Goal: Transaction & Acquisition: Purchase product/service

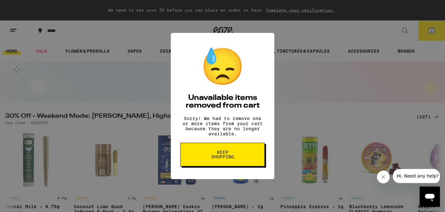
click at [240, 159] on button "Keep Shopping" at bounding box center [222, 154] width 84 height 24
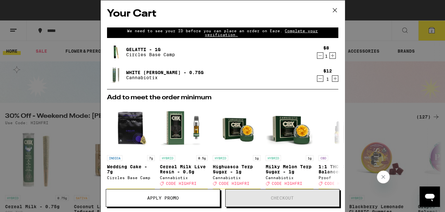
click at [262, 70] on div "White Walker OG - 0.75g Cannabiotix" at bounding box center [210, 75] width 207 height 18
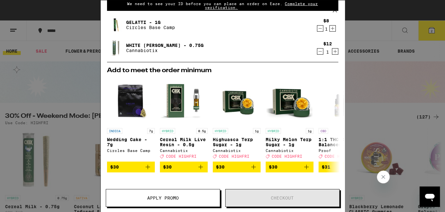
scroll to position [38, 0]
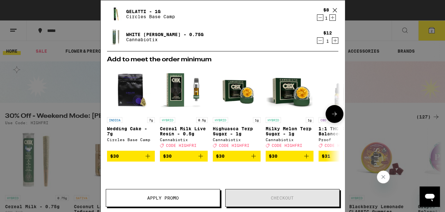
click at [332, 114] on icon at bounding box center [335, 114] width 8 height 8
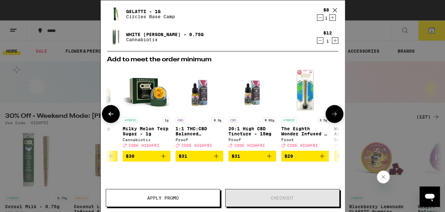
scroll to position [0, 162]
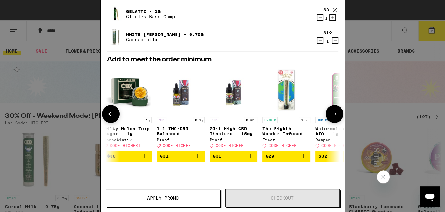
click at [332, 114] on icon at bounding box center [335, 114] width 8 height 8
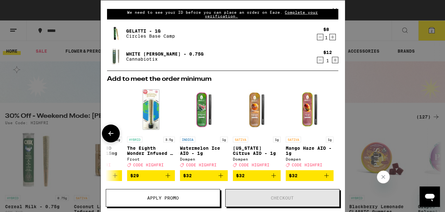
scroll to position [6, 0]
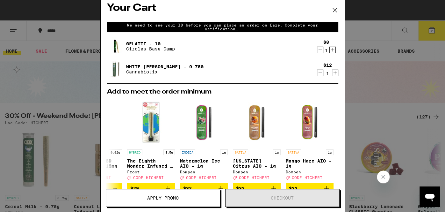
click at [334, 7] on icon at bounding box center [335, 10] width 10 height 10
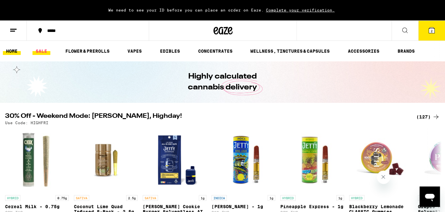
click at [44, 48] on link "SALE" at bounding box center [42, 51] width 18 height 8
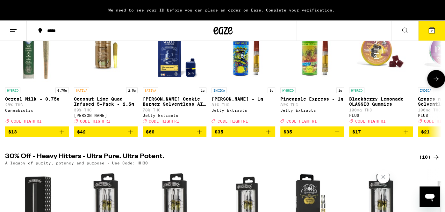
scroll to position [106, 0]
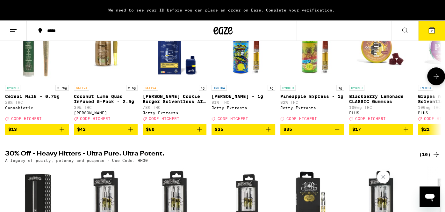
click at [436, 77] on icon at bounding box center [436, 76] width 8 height 8
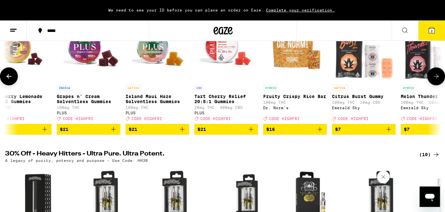
scroll to position [0, 366]
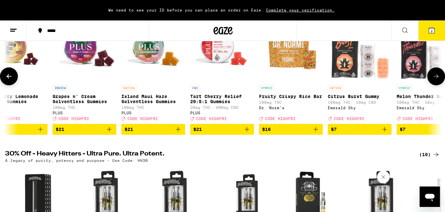
click at [436, 77] on icon at bounding box center [436, 76] width 8 height 8
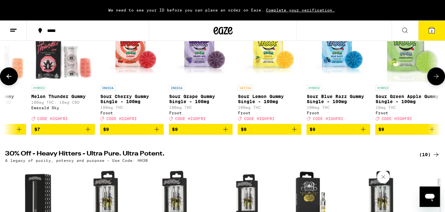
click at [436, 77] on icon at bounding box center [436, 76] width 8 height 8
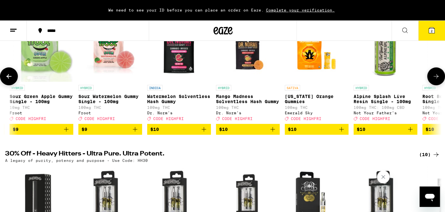
click at [436, 77] on icon at bounding box center [436, 76] width 8 height 8
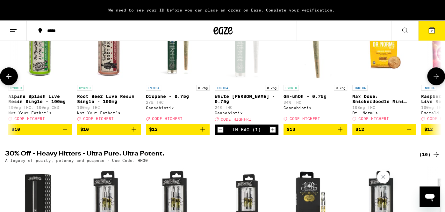
scroll to position [0, 1462]
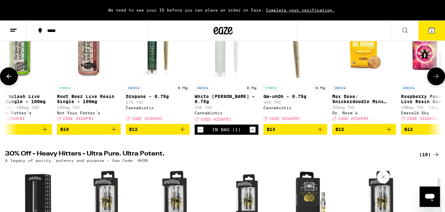
click at [436, 77] on icon at bounding box center [436, 76] width 8 height 8
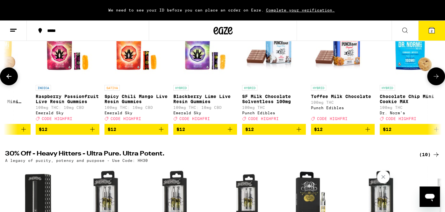
click at [436, 77] on icon at bounding box center [436, 76] width 8 height 8
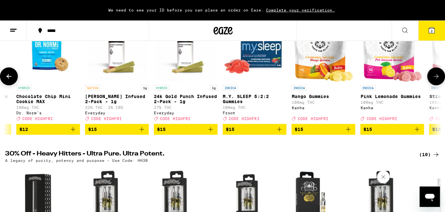
scroll to position [0, 2194]
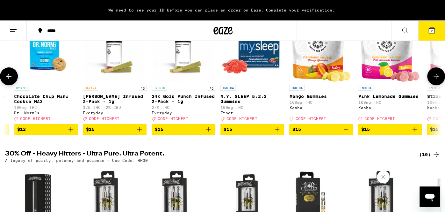
click at [434, 80] on icon at bounding box center [436, 76] width 8 height 8
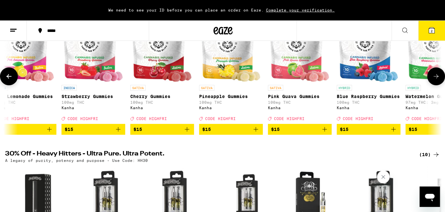
click at [434, 80] on icon at bounding box center [436, 76] width 8 height 8
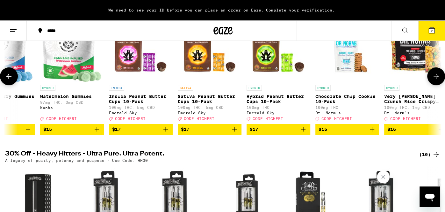
click at [434, 80] on icon at bounding box center [436, 76] width 8 height 8
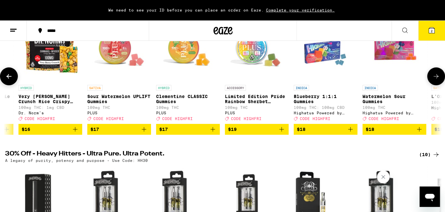
click at [434, 80] on icon at bounding box center [436, 76] width 8 height 8
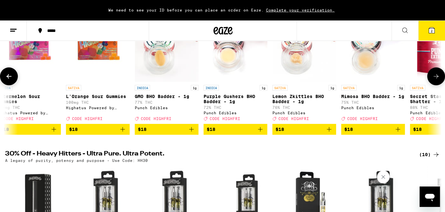
click at [434, 80] on icon at bounding box center [436, 76] width 8 height 8
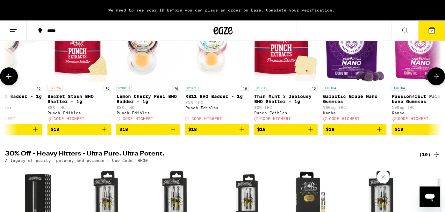
scroll to position [0, 4022]
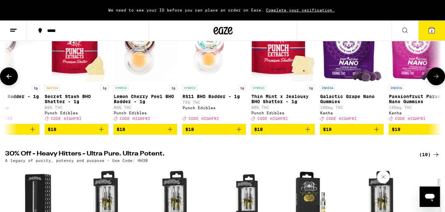
click at [434, 80] on icon at bounding box center [436, 76] width 8 height 8
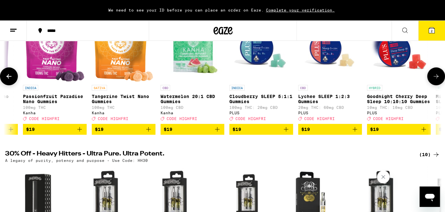
click at [434, 80] on icon at bounding box center [436, 76] width 8 height 8
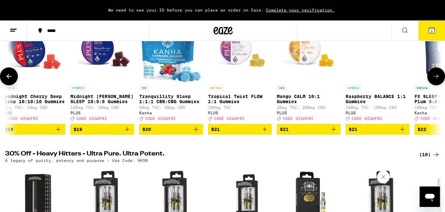
click at [434, 80] on icon at bounding box center [436, 76] width 8 height 8
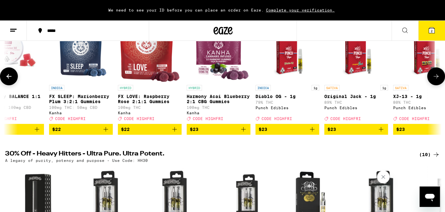
click at [434, 80] on icon at bounding box center [436, 76] width 8 height 8
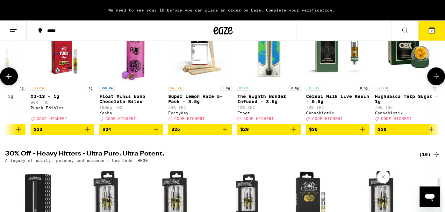
scroll to position [0, 5484]
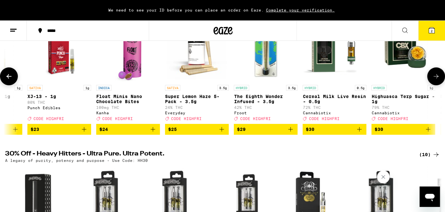
click at [222, 133] on icon "Add to bag" at bounding box center [222, 129] width 8 height 8
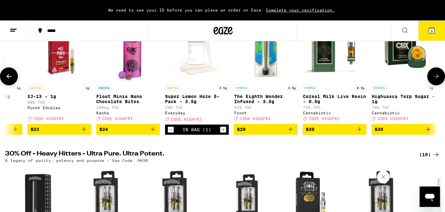
click at [7, 83] on button at bounding box center [9, 76] width 18 height 18
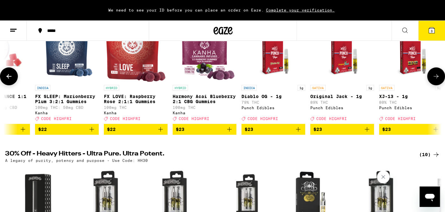
scroll to position [0, 5118]
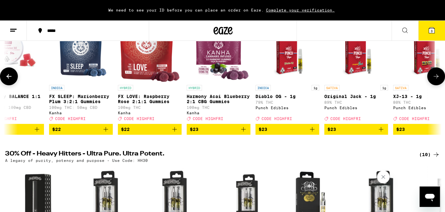
click at [381, 133] on icon "Add to bag" at bounding box center [381, 129] width 8 height 8
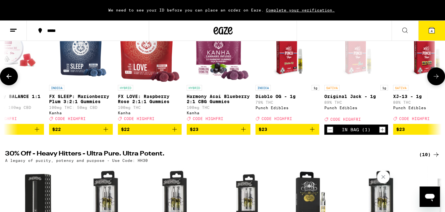
click at [434, 85] on button at bounding box center [436, 76] width 18 height 18
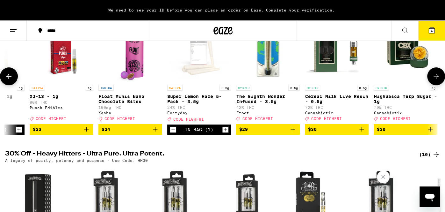
scroll to position [0, 5484]
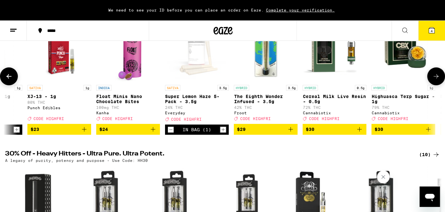
click at [432, 78] on icon at bounding box center [436, 76] width 8 height 8
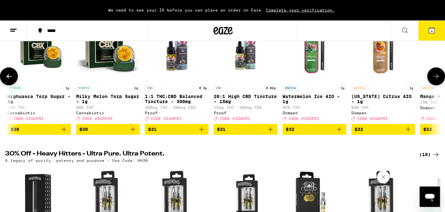
scroll to position [0, 5850]
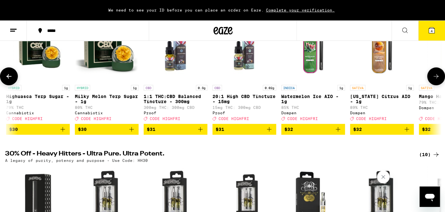
click at [432, 78] on icon at bounding box center [436, 76] width 8 height 8
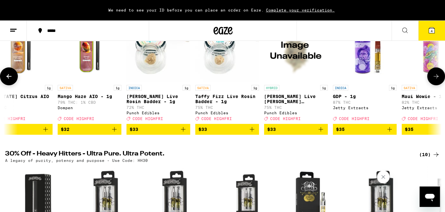
scroll to position [0, 6215]
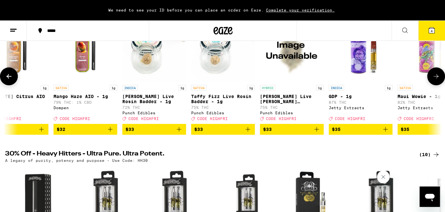
click at [432, 78] on icon at bounding box center [436, 76] width 8 height 8
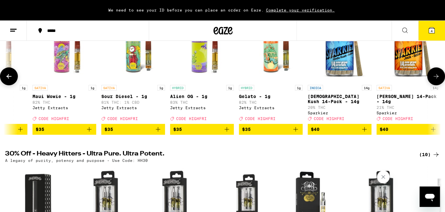
scroll to position [0, 6581]
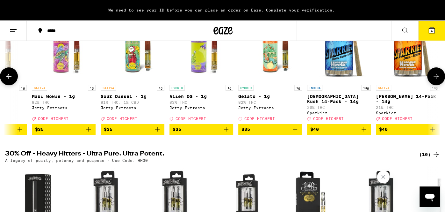
click at [432, 78] on icon at bounding box center [436, 76] width 8 height 8
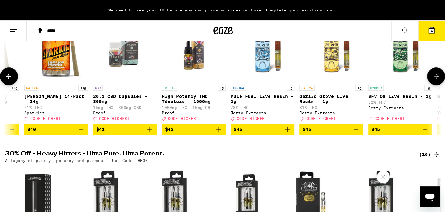
scroll to position [0, 6947]
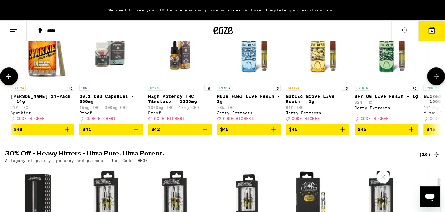
click at [432, 78] on icon at bounding box center [436, 76] width 8 height 8
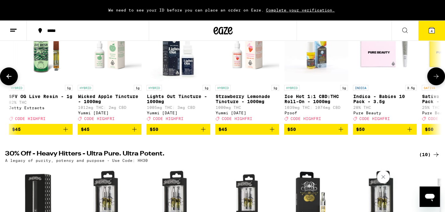
scroll to position [0, 7312]
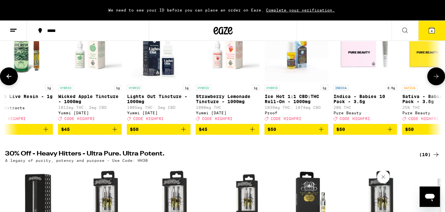
click at [432, 78] on icon at bounding box center [436, 76] width 8 height 8
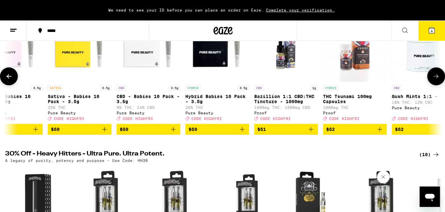
scroll to position [0, 7678]
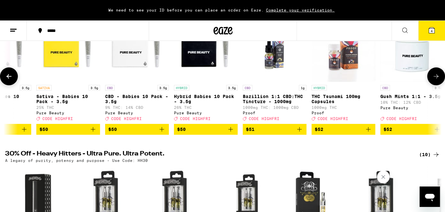
click at [433, 79] on icon at bounding box center [436, 76] width 8 height 8
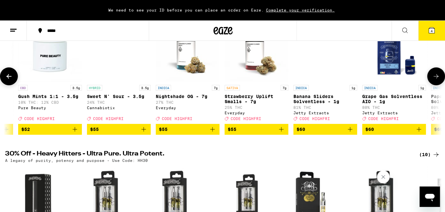
scroll to position [0, 8043]
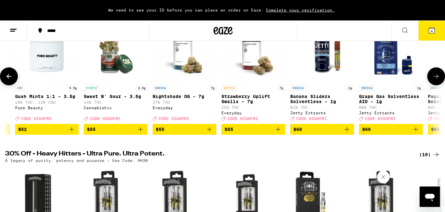
click at [432, 77] on icon at bounding box center [436, 76] width 8 height 8
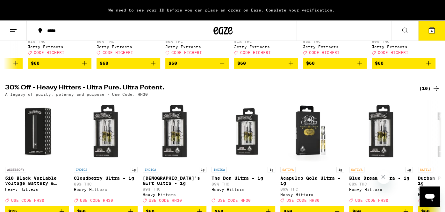
scroll to position [182, 0]
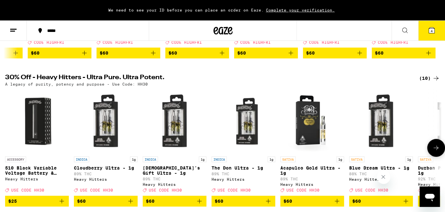
click at [435, 151] on icon at bounding box center [436, 148] width 8 height 8
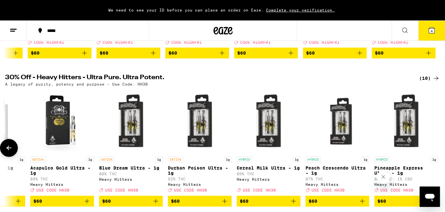
scroll to position [0, 253]
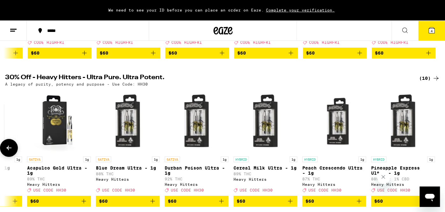
click at [435, 153] on div at bounding box center [436, 148] width 18 height 18
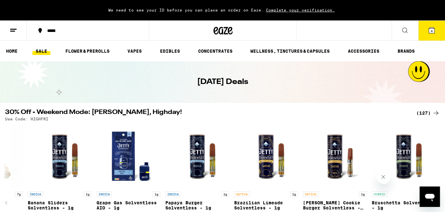
scroll to position [0, 0]
click at [86, 53] on link "FLOWER & PREROLLS" at bounding box center [87, 51] width 51 height 8
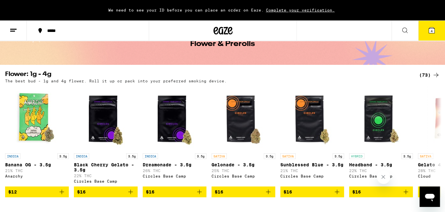
scroll to position [51, 0]
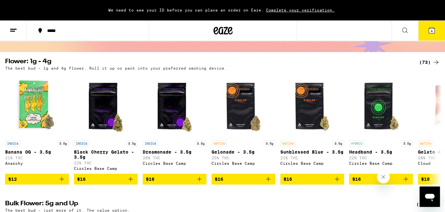
click at [432, 27] on icon at bounding box center [432, 30] width 8 height 8
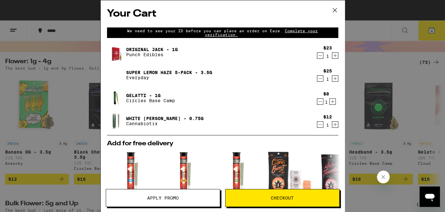
click at [176, 195] on span "Apply Promo" at bounding box center [163, 197] width 32 height 4
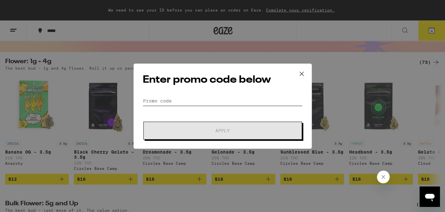
click at [176, 102] on input "Promo Code" at bounding box center [223, 101] width 160 height 10
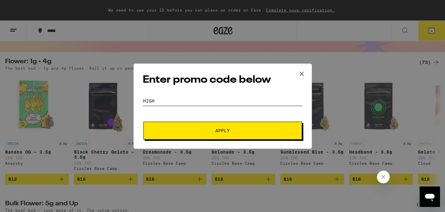
type input "high"
drag, startPoint x: 166, startPoint y: 98, endPoint x: 84, endPoint y: 94, distance: 81.7
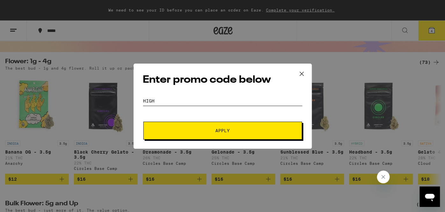
click at [84, 94] on div "Enter promo code below Promo Code high Apply" at bounding box center [222, 106] width 445 height 212
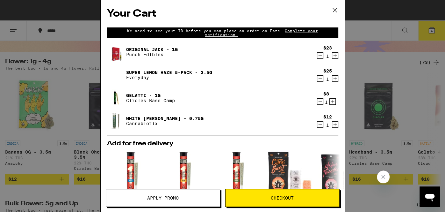
click at [162, 199] on span "Apply Promo" at bounding box center [163, 197] width 32 height 4
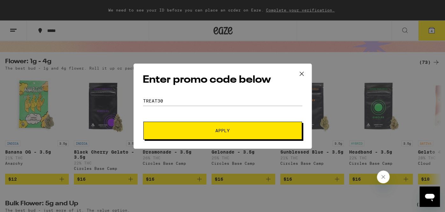
click at [188, 135] on button "Apply" at bounding box center [222, 130] width 159 height 18
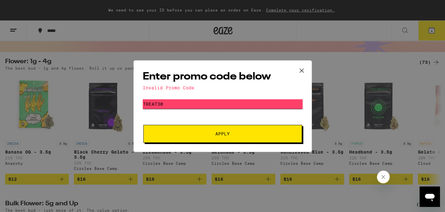
click at [189, 104] on input "TREAT30" at bounding box center [223, 104] width 160 height 10
type input "T"
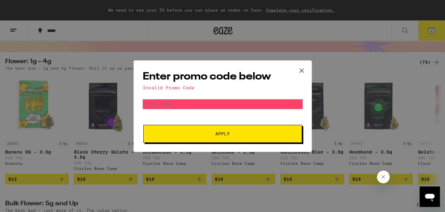
click at [186, 141] on button "Apply" at bounding box center [222, 134] width 159 height 18
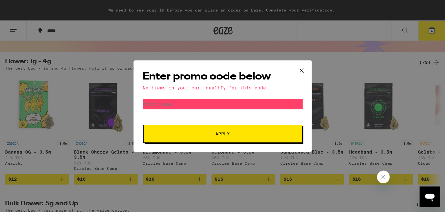
click at [192, 100] on input "Promo Code" at bounding box center [223, 104] width 160 height 10
type input "3"
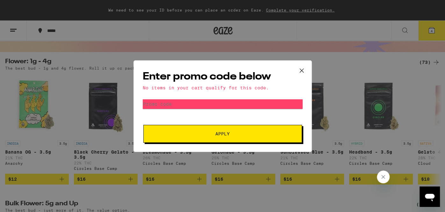
click at [234, 129] on button "Apply" at bounding box center [222, 134] width 159 height 18
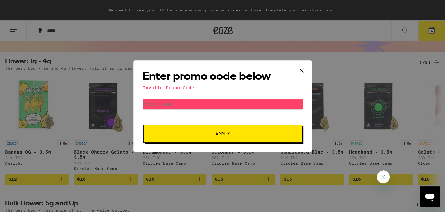
click at [218, 101] on input "Promo Code" at bounding box center [223, 104] width 160 height 10
type input "F"
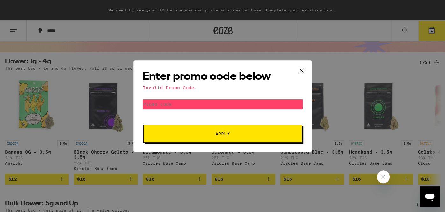
click at [223, 136] on span "Apply" at bounding box center [222, 133] width 14 height 4
click at [221, 105] on input "Promo Code" at bounding box center [223, 104] width 160 height 10
type input "T"
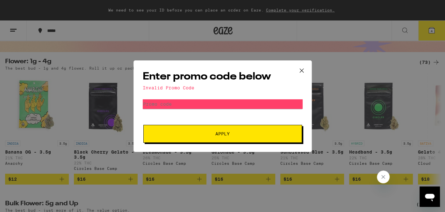
click at [218, 138] on button "Apply" at bounding box center [222, 134] width 159 height 18
click at [207, 106] on input "Promo Code" at bounding box center [223, 104] width 160 height 10
type input "W"
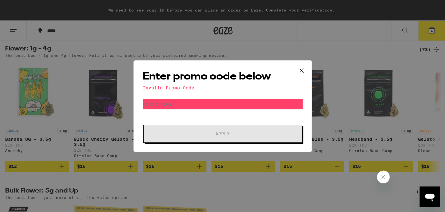
click at [257, 107] on input "Promo Code" at bounding box center [223, 104] width 160 height 10
click at [259, 96] on div "Enter promo code below Invalid Promo Code Promo Code Apply" at bounding box center [223, 105] width 178 height 91
click at [209, 100] on input "Promo Code" at bounding box center [223, 104] width 160 height 10
click at [183, 106] on input "Promo Code" at bounding box center [223, 104] width 160 height 10
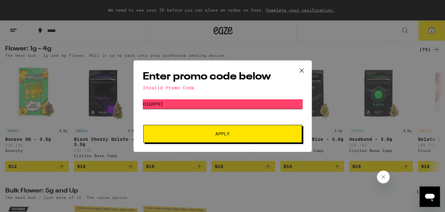
type input "highfri"
click at [191, 131] on button "Apply" at bounding box center [222, 134] width 159 height 18
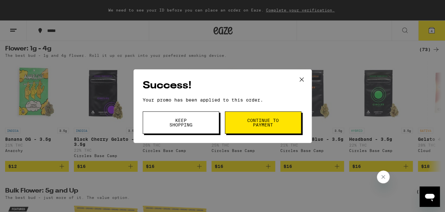
click at [250, 127] on span "Continue to payment" at bounding box center [263, 122] width 33 height 9
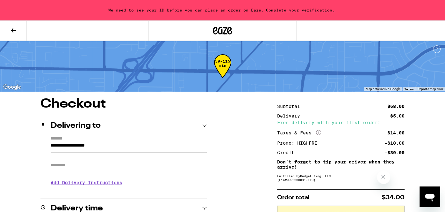
click at [15, 30] on icon at bounding box center [13, 30] width 5 height 4
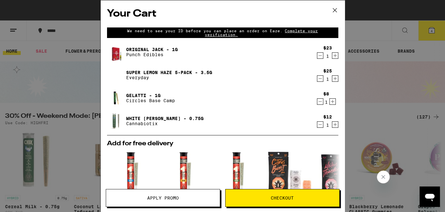
click at [251, 112] on div "White Walker OG - 0.75g Cannabiotix" at bounding box center [210, 121] width 207 height 18
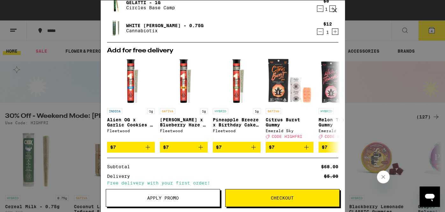
scroll to position [102, 0]
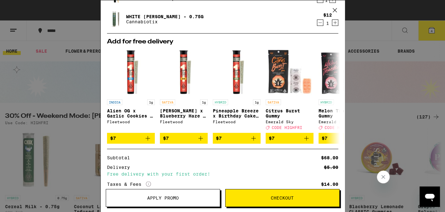
click at [207, 146] on div "Add for free delivery INDICA 1g Alien OG x Garlic Cookies - 1g Fleetwood $7 SAT…" at bounding box center [222, 90] width 231 height 115
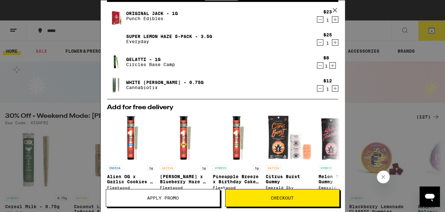
scroll to position [25, 0]
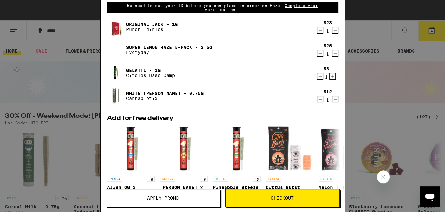
click at [321, 98] on icon "Decrement" at bounding box center [320, 99] width 6 height 8
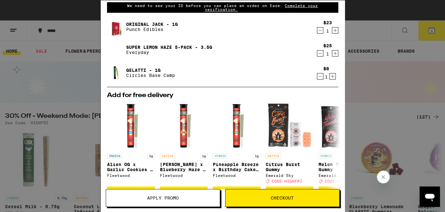
click at [260, 192] on button "Checkout" at bounding box center [282, 198] width 114 height 18
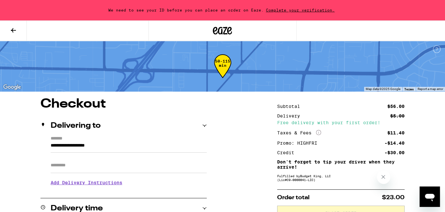
click at [15, 29] on icon at bounding box center [14, 30] width 8 height 8
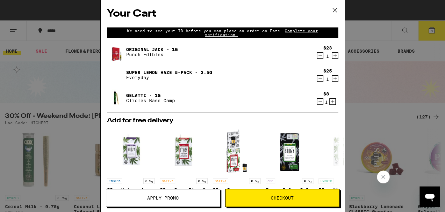
click at [320, 101] on icon "Decrement" at bounding box center [320, 101] width 4 height 0
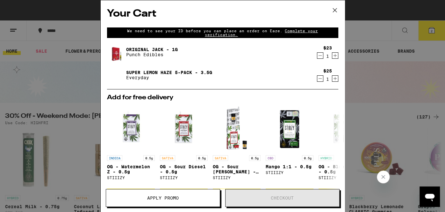
click at [194, 196] on span "Apply Promo" at bounding box center [163, 197] width 114 height 4
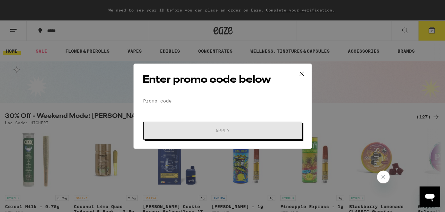
click at [203, 94] on div "Enter promo code below Promo Code Apply" at bounding box center [223, 105] width 178 height 85
click at [201, 97] on input "Promo Code" at bounding box center [223, 101] width 160 height 10
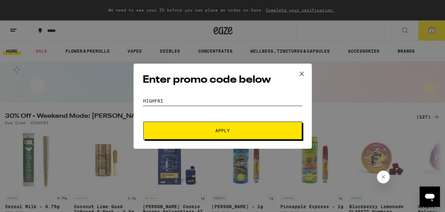
type input "highfri"
click at [143, 121] on button "Apply" at bounding box center [222, 130] width 159 height 18
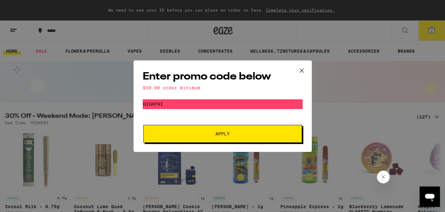
click at [302, 71] on icon at bounding box center [302, 71] width 10 height 10
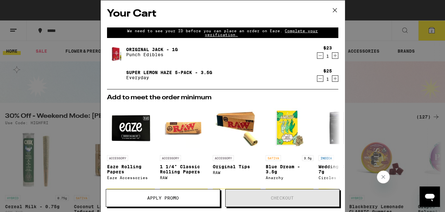
click at [333, 12] on icon at bounding box center [335, 10] width 10 height 10
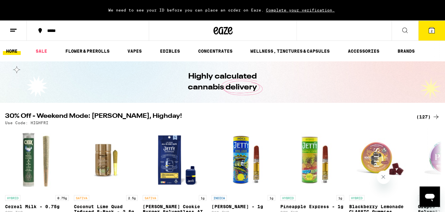
click at [17, 50] on link "HOME" at bounding box center [12, 51] width 18 height 8
click at [6, 53] on link "HOME" at bounding box center [12, 51] width 18 height 8
click at [10, 50] on link "HOME" at bounding box center [12, 51] width 18 height 8
click at [17, 29] on icon at bounding box center [14, 30] width 8 height 8
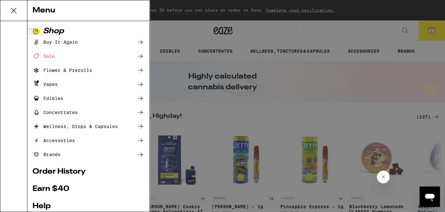
click at [54, 69] on div "Flower & Prerolls" at bounding box center [63, 70] width 60 height 8
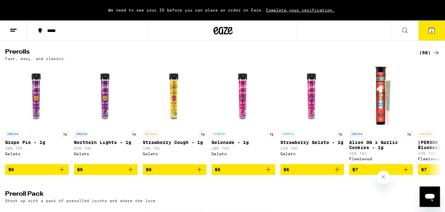
scroll to position [357, 0]
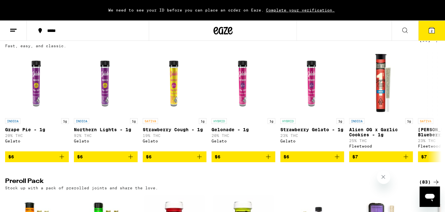
click at [427, 44] on div "(58)" at bounding box center [429, 40] width 21 height 8
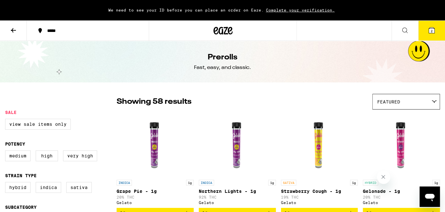
click at [382, 101] on span "Featured" at bounding box center [388, 101] width 23 height 5
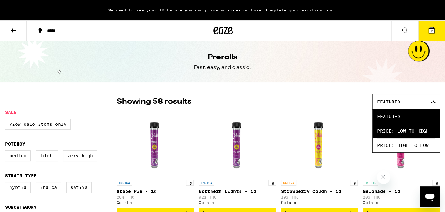
click at [392, 134] on span "Price: Low to High" at bounding box center [406, 130] width 58 height 14
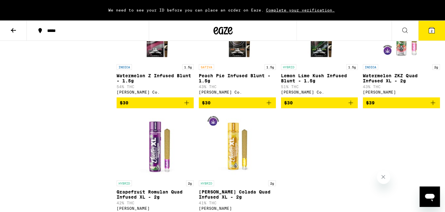
scroll to position [1631, 0]
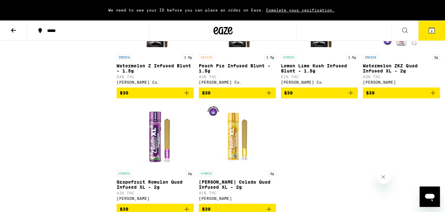
click at [10, 25] on button at bounding box center [13, 31] width 27 height 20
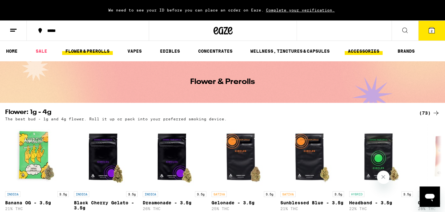
click at [355, 48] on link "ACCESSORIES" at bounding box center [364, 51] width 38 height 8
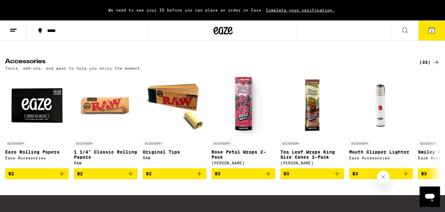
scroll to position [63, 0]
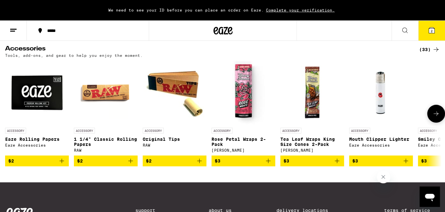
click at [436, 116] on icon at bounding box center [436, 113] width 5 height 4
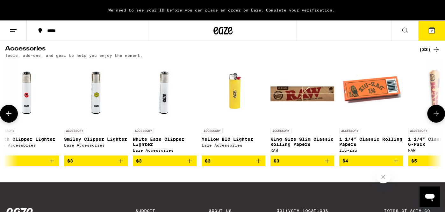
scroll to position [0, 366]
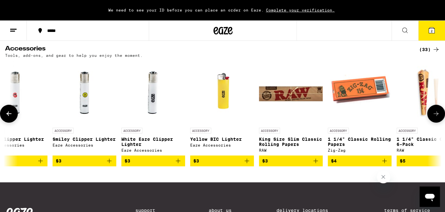
click at [7, 113] on icon at bounding box center [9, 114] width 8 height 8
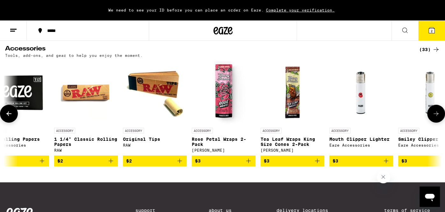
scroll to position [0, 0]
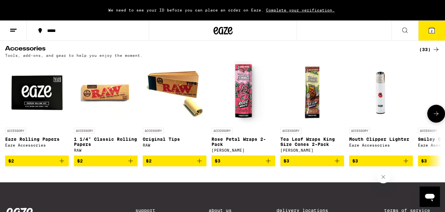
click at [134, 166] on button "$2" at bounding box center [106, 160] width 64 height 11
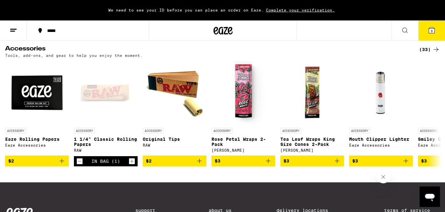
click at [433, 35] on button "3" at bounding box center [431, 31] width 27 height 20
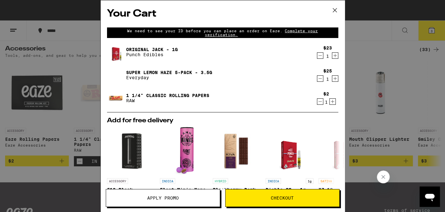
click at [179, 198] on span "Apply Promo" at bounding box center [163, 197] width 114 height 4
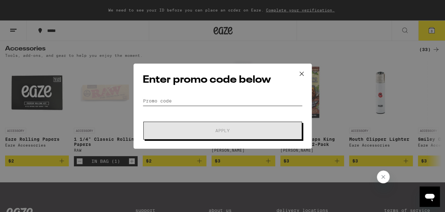
click at [180, 101] on input "Promo Code" at bounding box center [223, 101] width 160 height 10
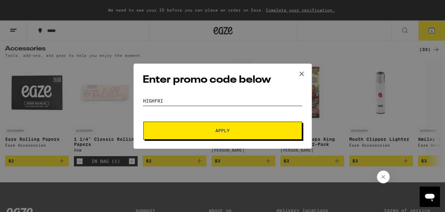
type input "highfri"
click at [143, 121] on button "Apply" at bounding box center [222, 130] width 159 height 18
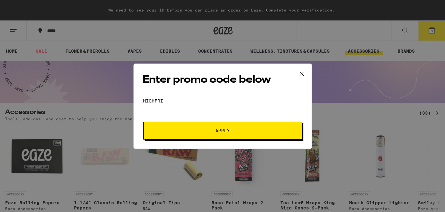
type input "highfri"
click at [143, 121] on button "Apply" at bounding box center [222, 130] width 159 height 18
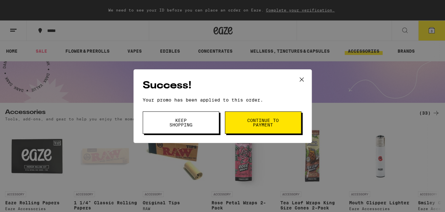
click at [253, 127] on span "Continue to payment" at bounding box center [263, 122] width 33 height 9
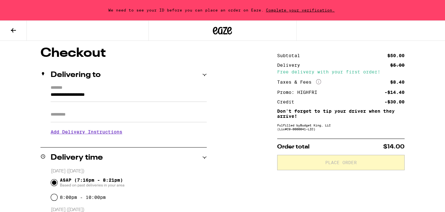
scroll to position [38, 0]
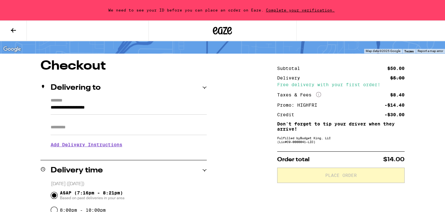
click at [199, 110] on input "**********" at bounding box center [129, 109] width 156 height 11
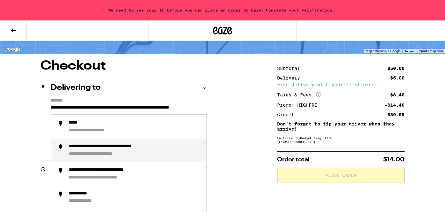
type input "**********"
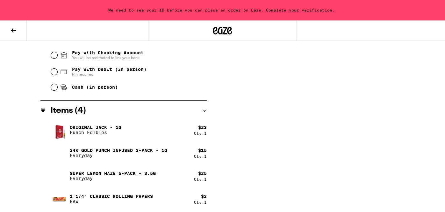
scroll to position [290, 0]
click at [244, 122] on div "**********" at bounding box center [222, 10] width 445 height 404
click at [228, 138] on div "**********" at bounding box center [222, 10] width 445 height 404
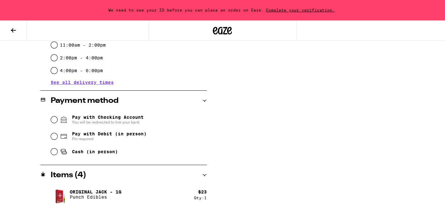
scroll to position [213, 0]
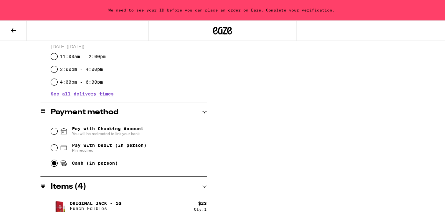
click at [52, 164] on input "Cash (in person)" at bounding box center [54, 163] width 6 height 6
radio input "true"
click at [51, 144] on input "Pay with Debit (in person) Pin required" at bounding box center [54, 147] width 6 height 6
radio input "true"
click input "Pay with Checking Account You will be redirected to link your bank" at bounding box center [54, 131] width 6 height 6
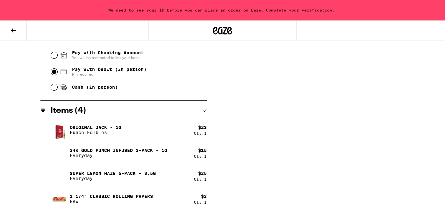
scroll to position [290, 0]
click at [15, 31] on icon at bounding box center [14, 30] width 8 height 8
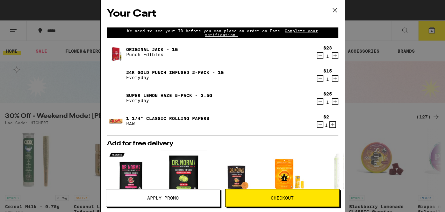
click at [321, 123] on icon "Decrement" at bounding box center [320, 124] width 6 height 8
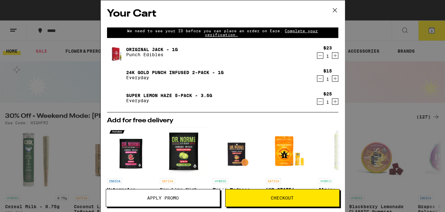
click at [246, 203] on button "Checkout" at bounding box center [282, 198] width 114 height 18
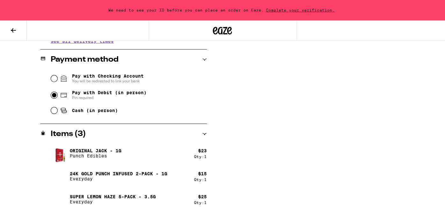
scroll to position [267, 0]
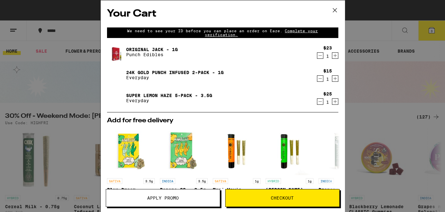
click at [194, 111] on div "Original Jack - 1g Punch Edibles $23 1 24k Gold Punch Infused 2-Pack - 1g Every…" at bounding box center [222, 77] width 231 height 69
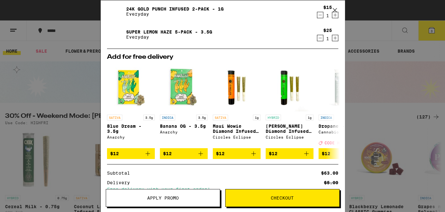
scroll to position [63, 0]
click at [332, 112] on icon at bounding box center [334, 111] width 5 height 4
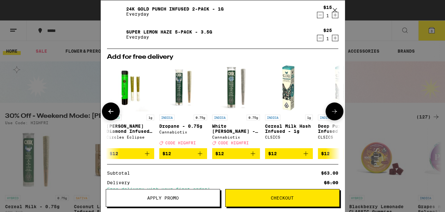
scroll to position [0, 162]
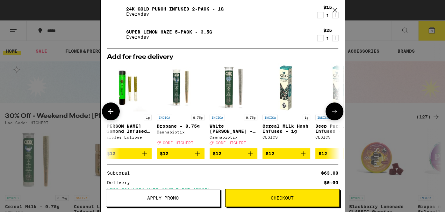
click at [335, 108] on icon at bounding box center [335, 111] width 8 height 8
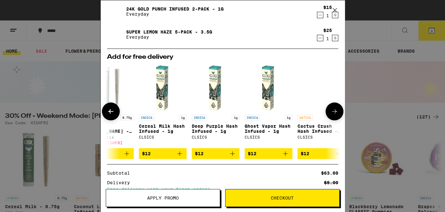
scroll to position [0, 297]
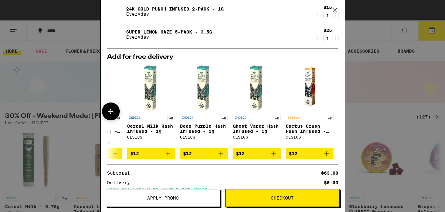
click at [335, 108] on div at bounding box center [335, 111] width 18 height 18
click at [112, 111] on icon at bounding box center [111, 111] width 8 height 8
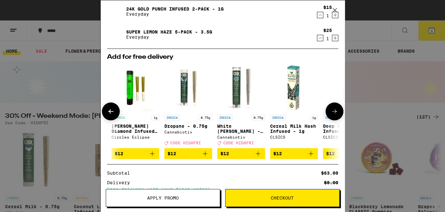
scroll to position [0, 135]
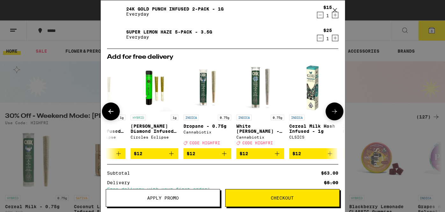
click at [112, 111] on icon at bounding box center [111, 111] width 8 height 8
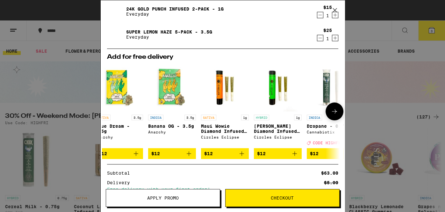
scroll to position [0, 0]
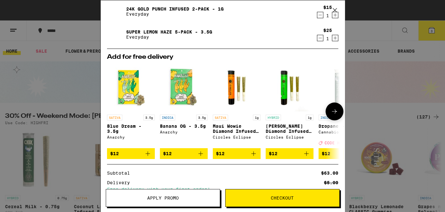
click at [112, 111] on div at bounding box center [111, 111] width 18 height 18
click at [333, 116] on button at bounding box center [335, 111] width 18 height 18
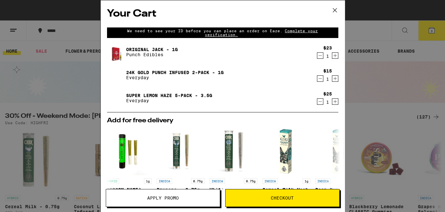
click at [334, 11] on icon at bounding box center [335, 10] width 10 height 10
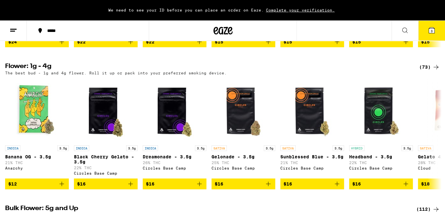
scroll to position [510, 0]
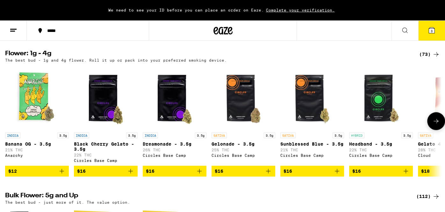
click at [434, 125] on icon at bounding box center [436, 121] width 8 height 8
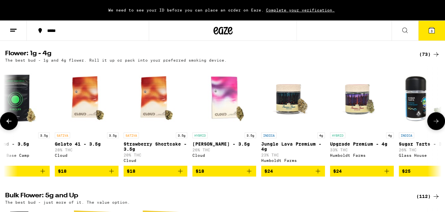
scroll to position [0, 366]
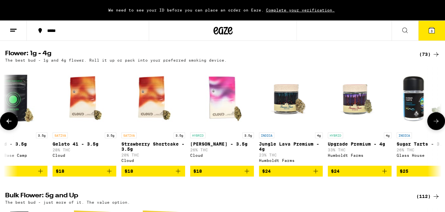
click at [434, 125] on icon at bounding box center [436, 121] width 8 height 8
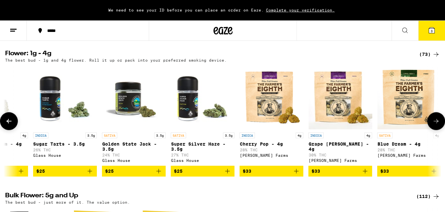
scroll to position [0, 731]
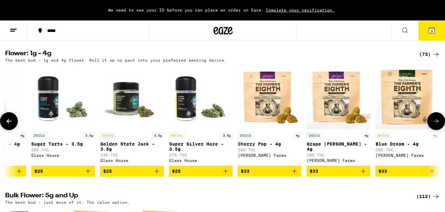
click at [434, 125] on icon at bounding box center [436, 121] width 8 height 8
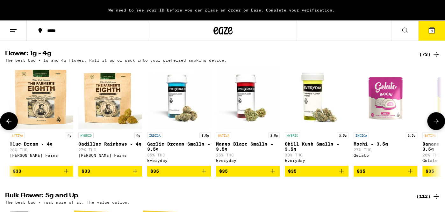
click at [434, 125] on icon at bounding box center [436, 121] width 8 height 8
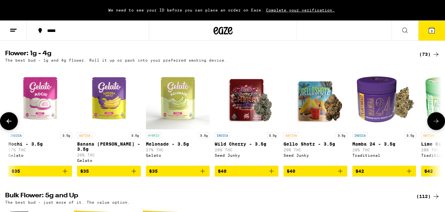
scroll to position [0, 1462]
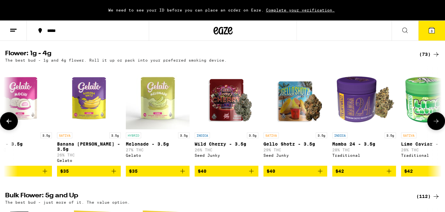
click at [434, 125] on icon at bounding box center [436, 121] width 8 height 8
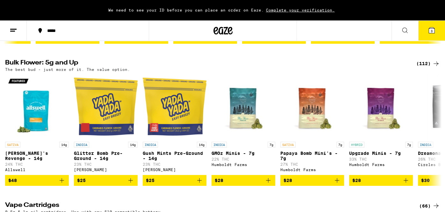
scroll to position [650, 0]
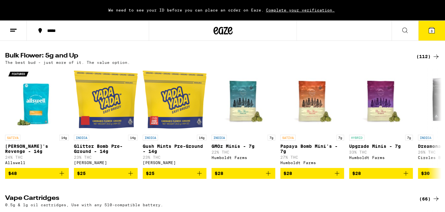
click at [426, 60] on div "(112)" at bounding box center [428, 57] width 24 height 8
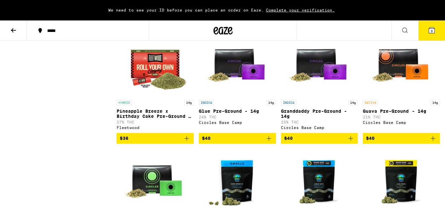
scroll to position [25, 0]
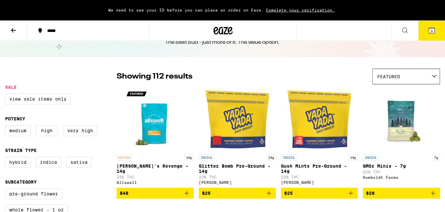
click at [415, 72] on div "Featured" at bounding box center [406, 76] width 67 height 15
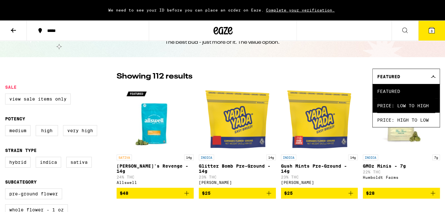
click at [401, 105] on span "Price: Low to High" at bounding box center [406, 105] width 58 height 14
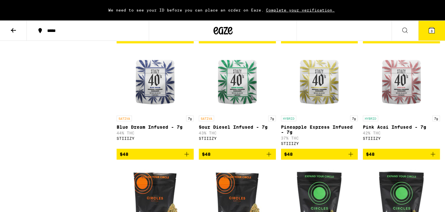
scroll to position [1325, 0]
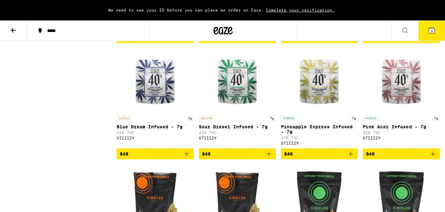
click at [23, 29] on button at bounding box center [13, 31] width 27 height 20
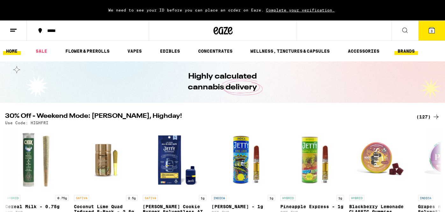
click at [410, 51] on link "BRANDS" at bounding box center [407, 51] width 24 height 8
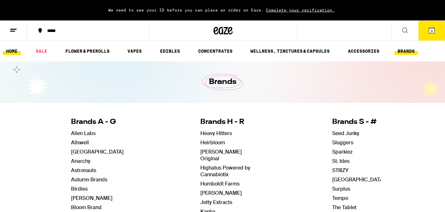
click at [12, 53] on link "HOME" at bounding box center [12, 51] width 18 height 8
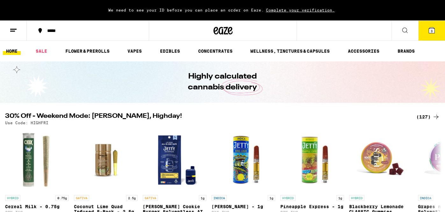
scroll to position [63, 0]
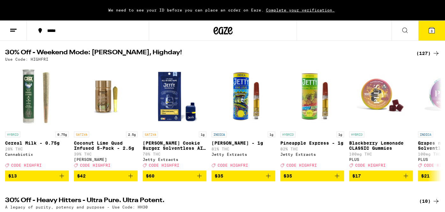
click at [431, 51] on div "(127)" at bounding box center [428, 53] width 24 height 8
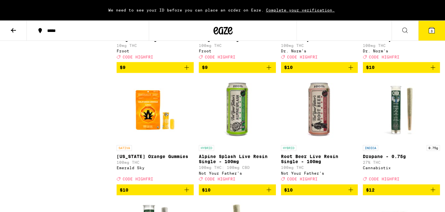
scroll to position [656, 0]
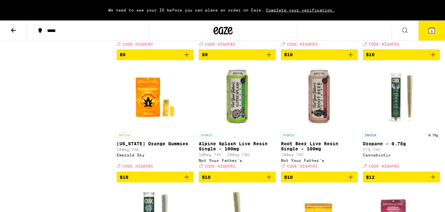
click at [428, 102] on img "Open page for Dropane - 0.75g from Cannabiotix" at bounding box center [402, 97] width 64 height 64
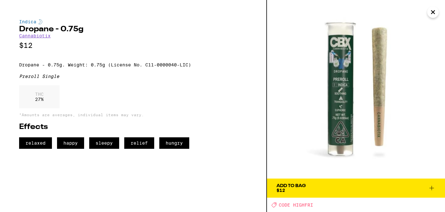
click at [243, 70] on div "Indica Dropane - 0.75g Cannabiotix $12 Dropane - 0.75g. Weight: 0.75g (License …" at bounding box center [133, 83] width 228 height 129
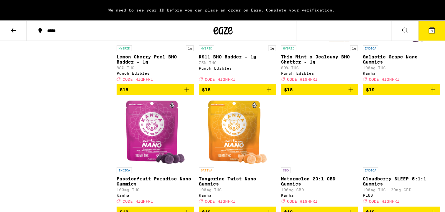
scroll to position [1958, 0]
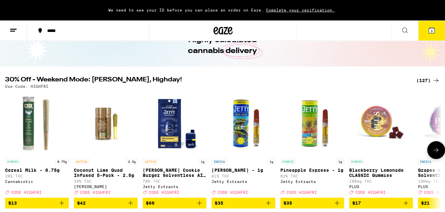
scroll to position [25, 0]
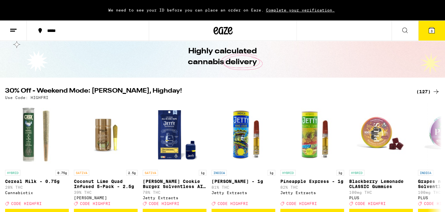
click at [427, 91] on div "(127)" at bounding box center [428, 92] width 24 height 8
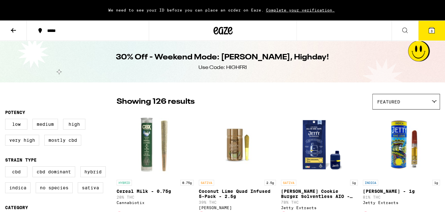
click at [434, 98] on div "Featured" at bounding box center [406, 101] width 67 height 15
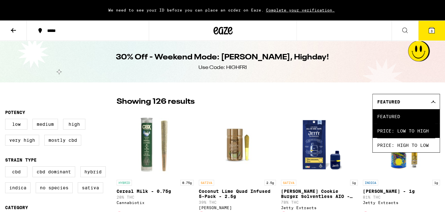
click at [426, 130] on span "Price: Low to High" at bounding box center [406, 130] width 58 height 14
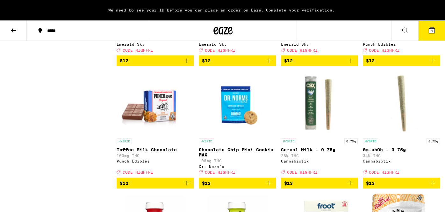
scroll to position [836, 0]
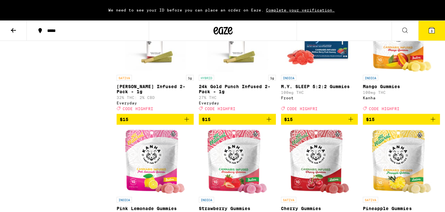
click at [269, 123] on icon "Add to bag" at bounding box center [269, 119] width 8 height 8
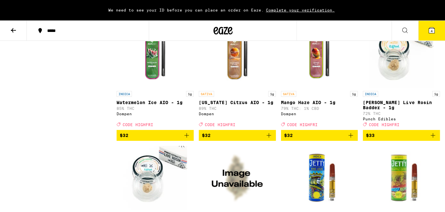
scroll to position [2822, 0]
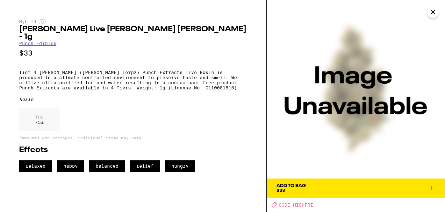
click at [331, 108] on img at bounding box center [356, 89] width 178 height 178
click at [434, 11] on icon "Close" at bounding box center [432, 12] width 3 height 3
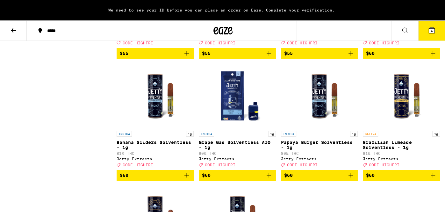
scroll to position [3688, 0]
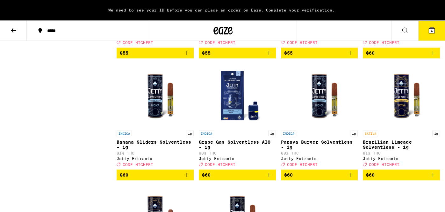
click at [435, 10] on div "We need to see your ID before you can place an order on Eaze. Complete your ver…" at bounding box center [222, 10] width 445 height 20
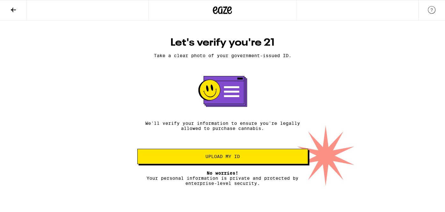
click at [205, 158] on span "Upload my ID" at bounding box center [223, 156] width 160 height 4
